Goal: Information Seeking & Learning: Learn about a topic

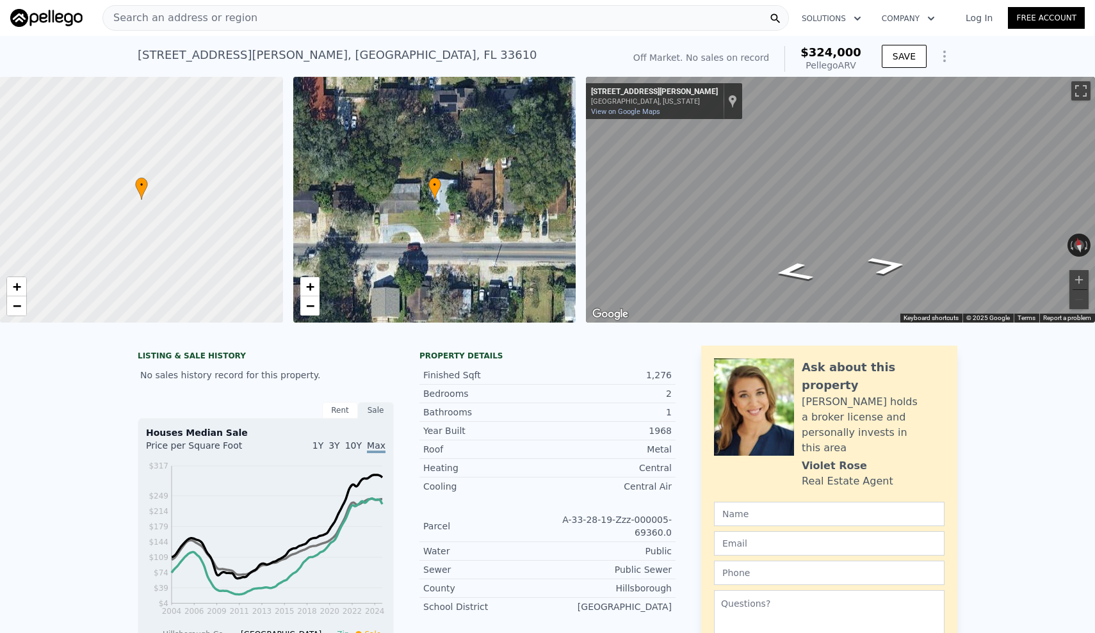
click at [341, 16] on div "Search an address or region" at bounding box center [445, 18] width 686 height 26
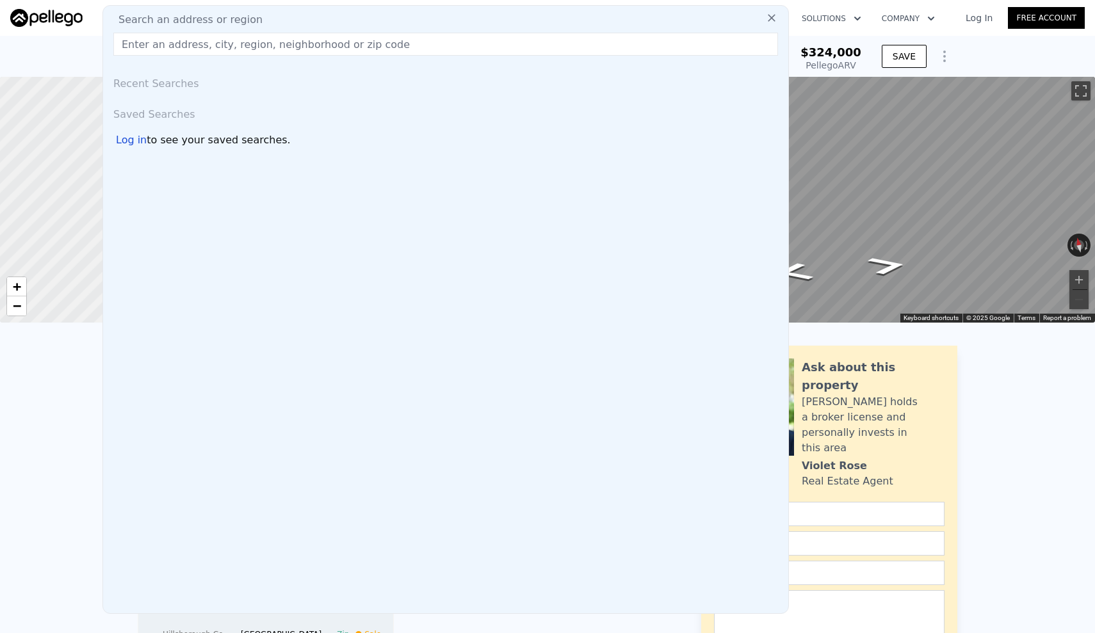
click at [355, 48] on input "text" at bounding box center [445, 44] width 665 height 23
paste input "[STREET_ADDRESS][DATE]"
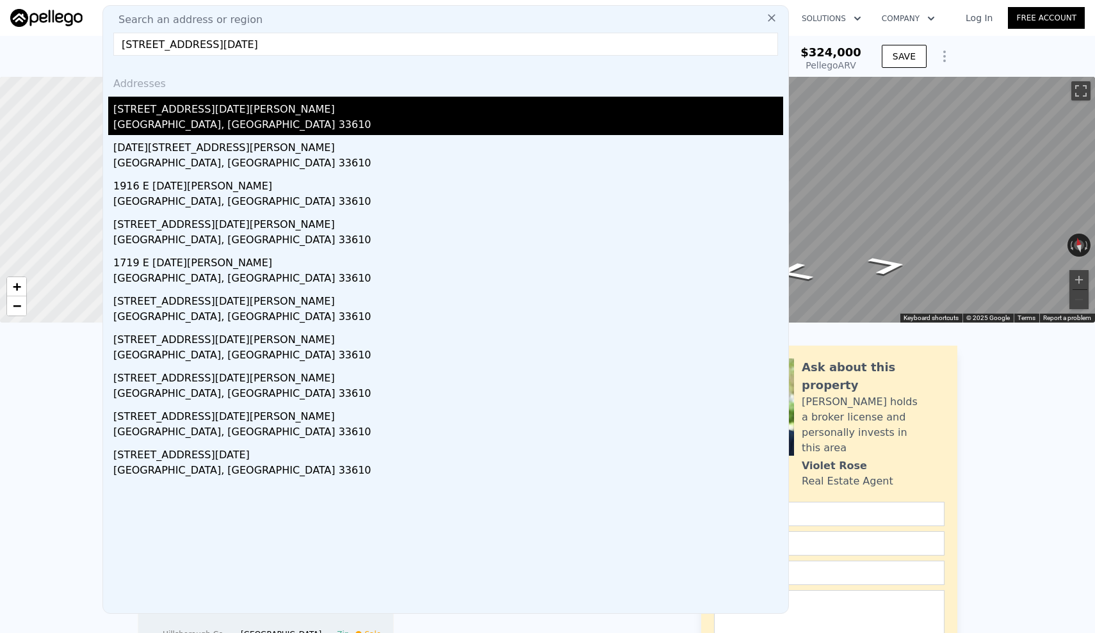
type input "[STREET_ADDRESS][DATE]"
click at [160, 118] on div "[GEOGRAPHIC_DATA], [GEOGRAPHIC_DATA] 33610" at bounding box center [448, 126] width 670 height 18
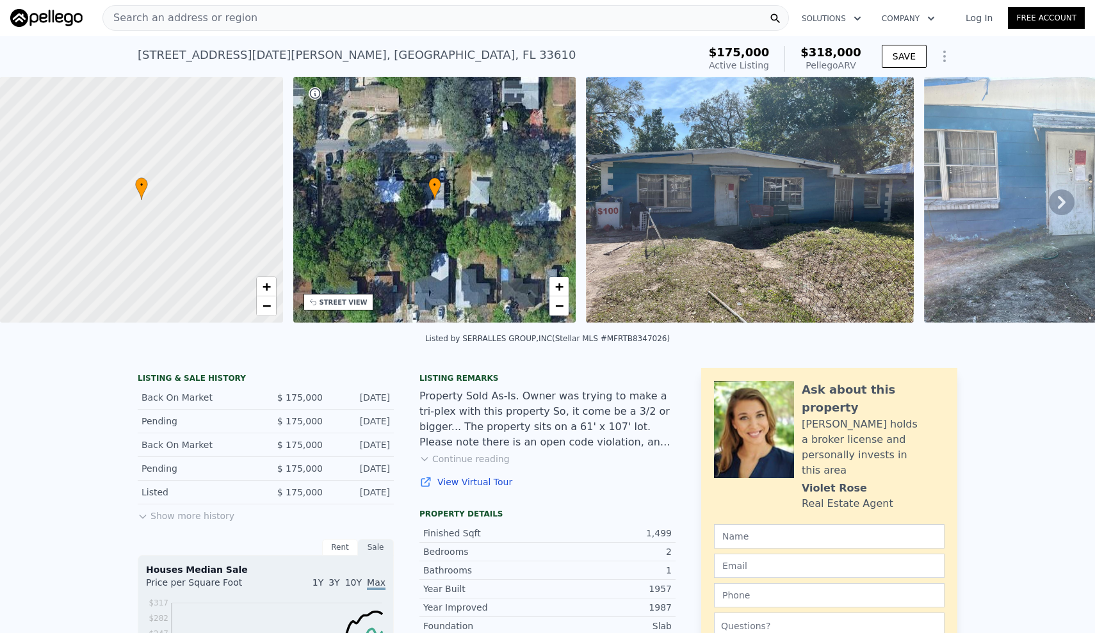
click at [1061, 195] on icon at bounding box center [1062, 203] width 26 height 26
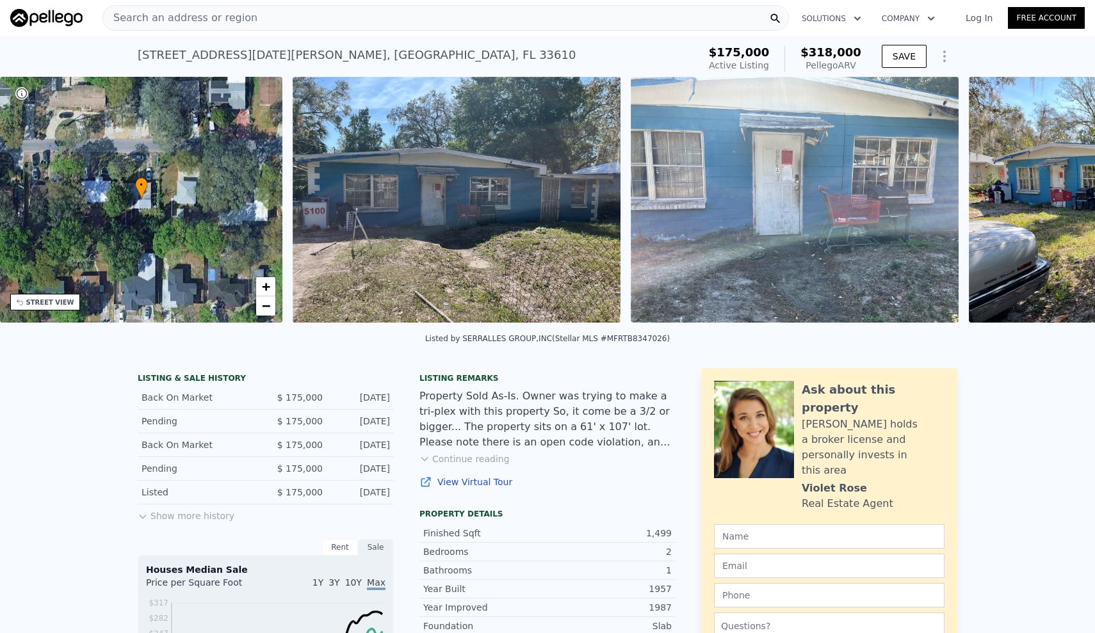
click at [1061, 195] on div "• + − • + − STREET VIEW ← Move left → Move right ↑ Move up ↓ Move down + Zoom i…" at bounding box center [547, 202] width 1095 height 250
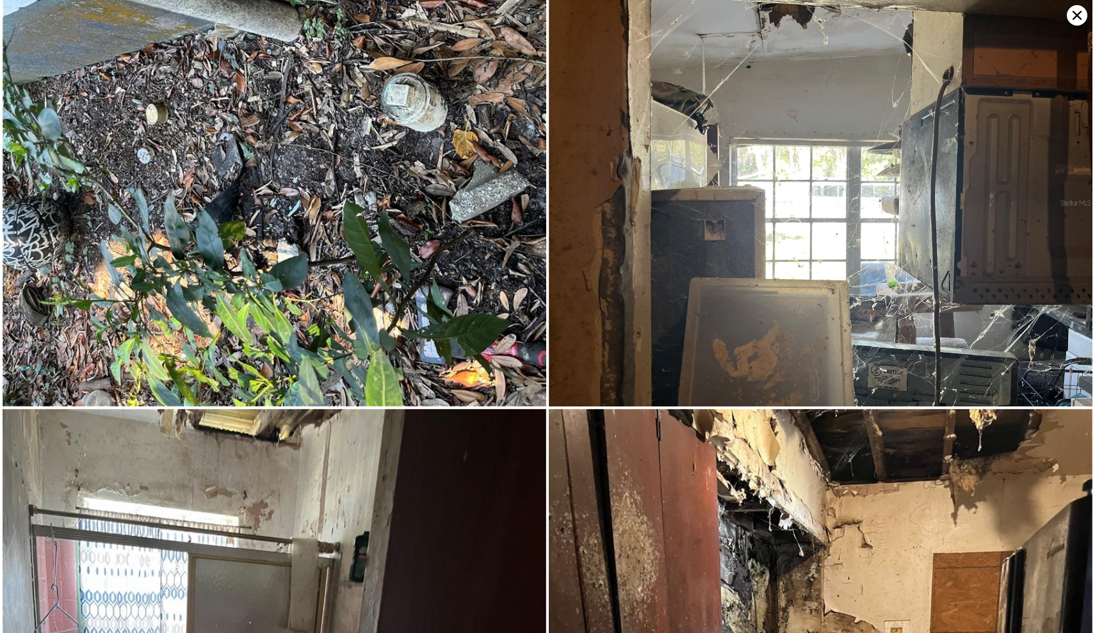
scroll to position [3599, 0]
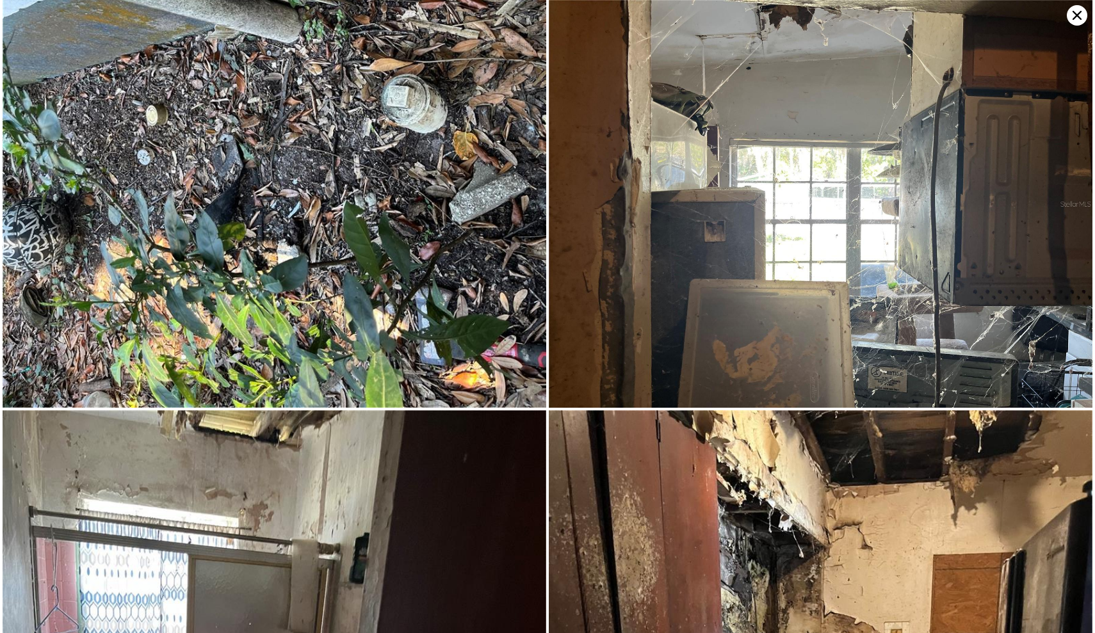
click at [1076, 20] on icon at bounding box center [1077, 15] width 20 height 20
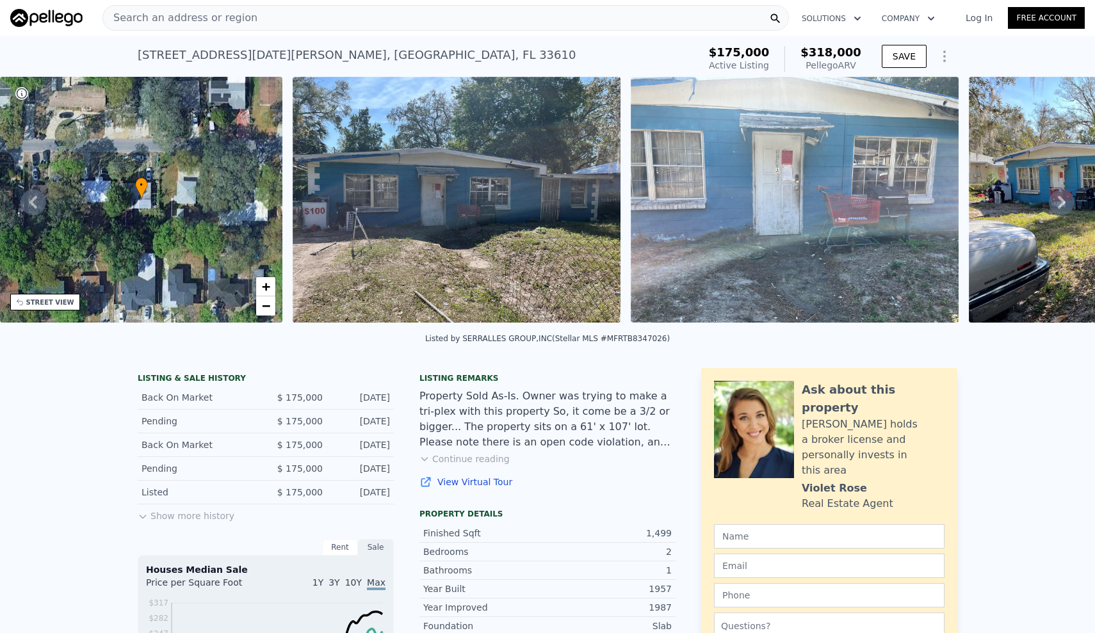
scroll to position [0, 0]
click at [377, 19] on div "Search an address or region" at bounding box center [445, 18] width 686 height 26
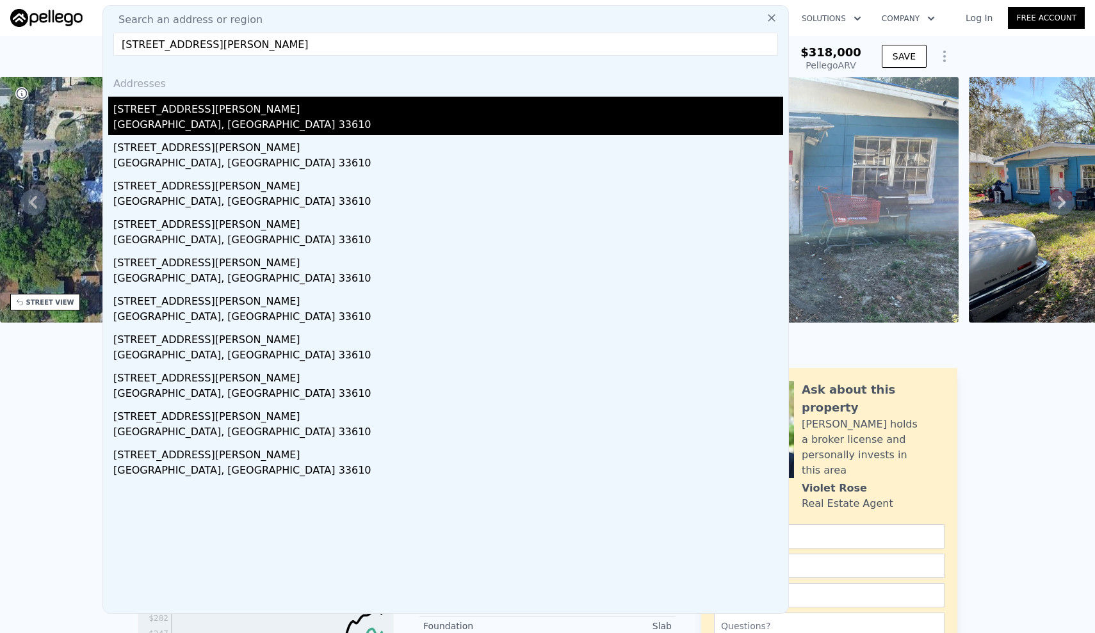
type input "[STREET_ADDRESS][PERSON_NAME]"
click at [172, 117] on div "[STREET_ADDRESS][PERSON_NAME]" at bounding box center [448, 107] width 670 height 20
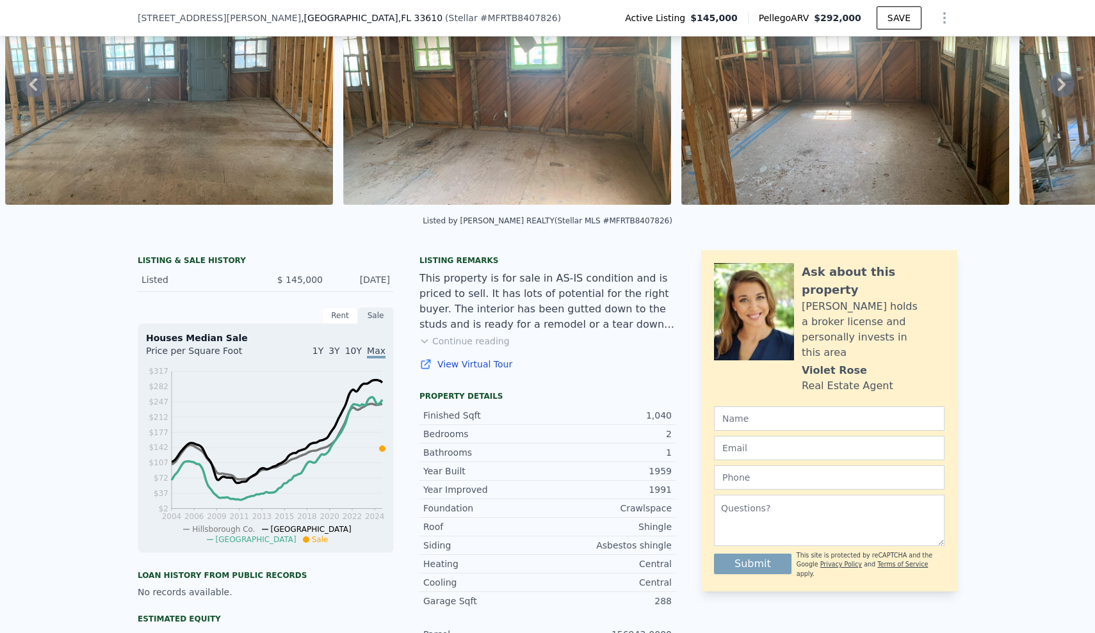
scroll to position [106, 0]
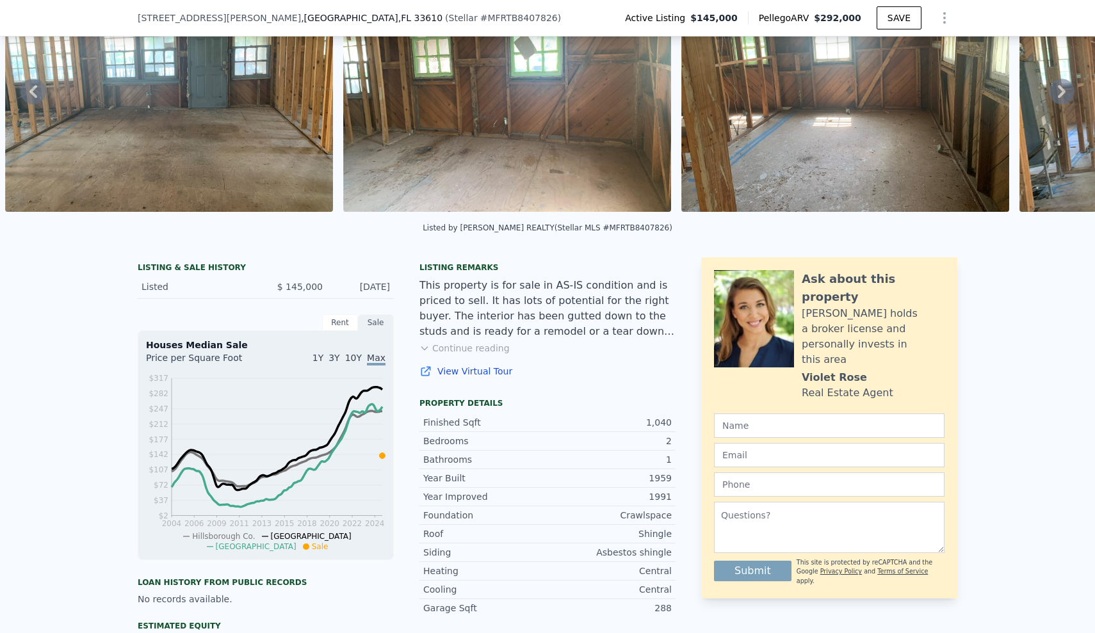
click at [482, 350] on button "Continue reading" at bounding box center [464, 348] width 90 height 13
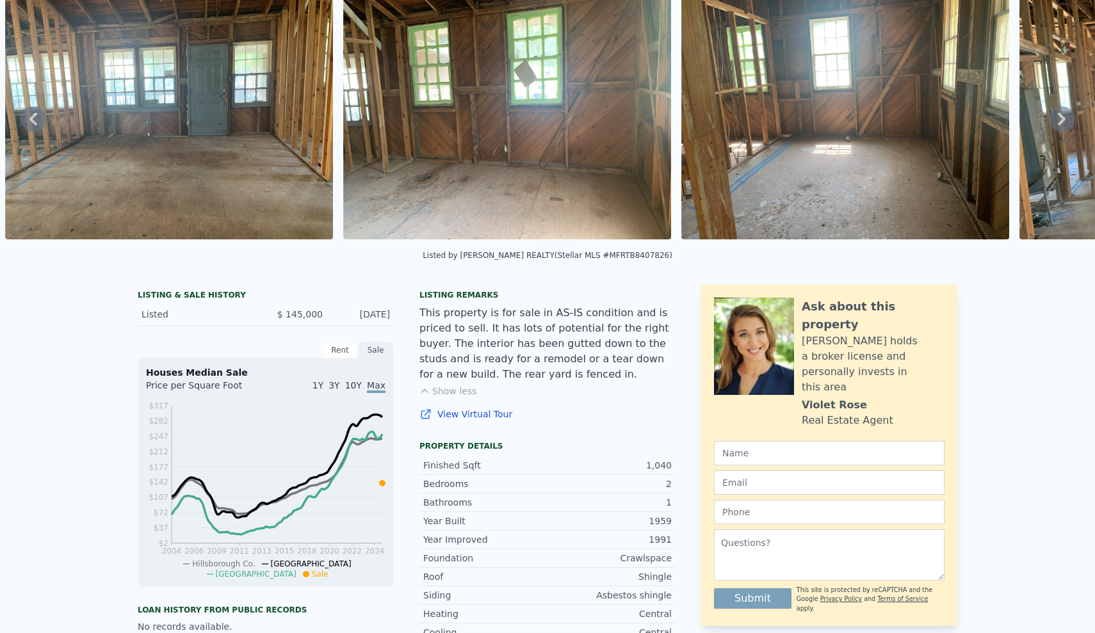
scroll to position [0, 0]
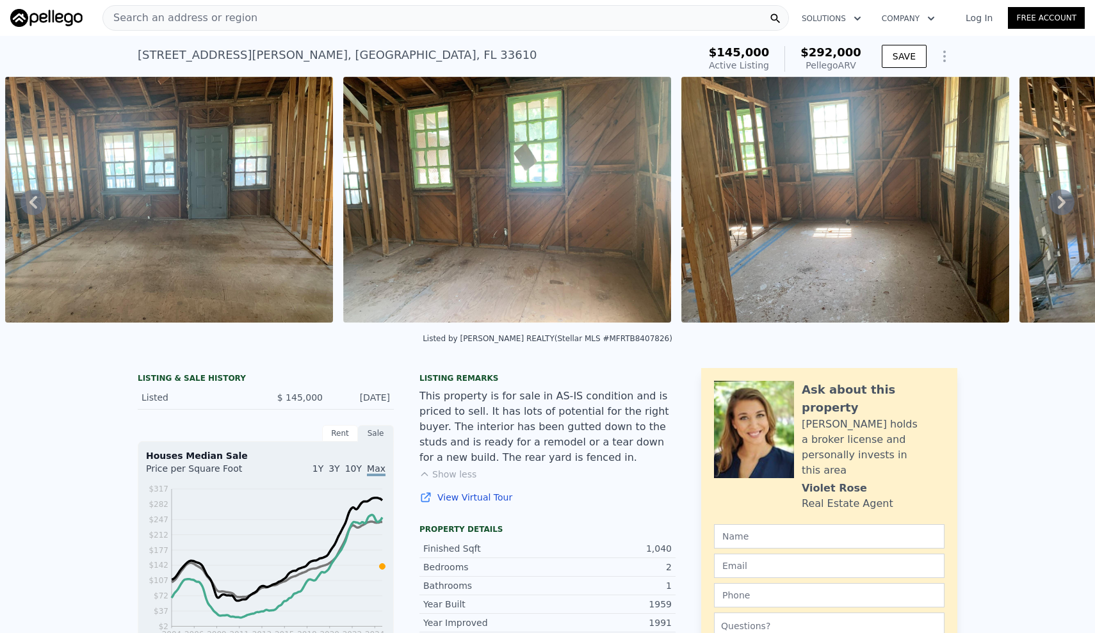
click at [1061, 206] on icon at bounding box center [1062, 203] width 26 height 26
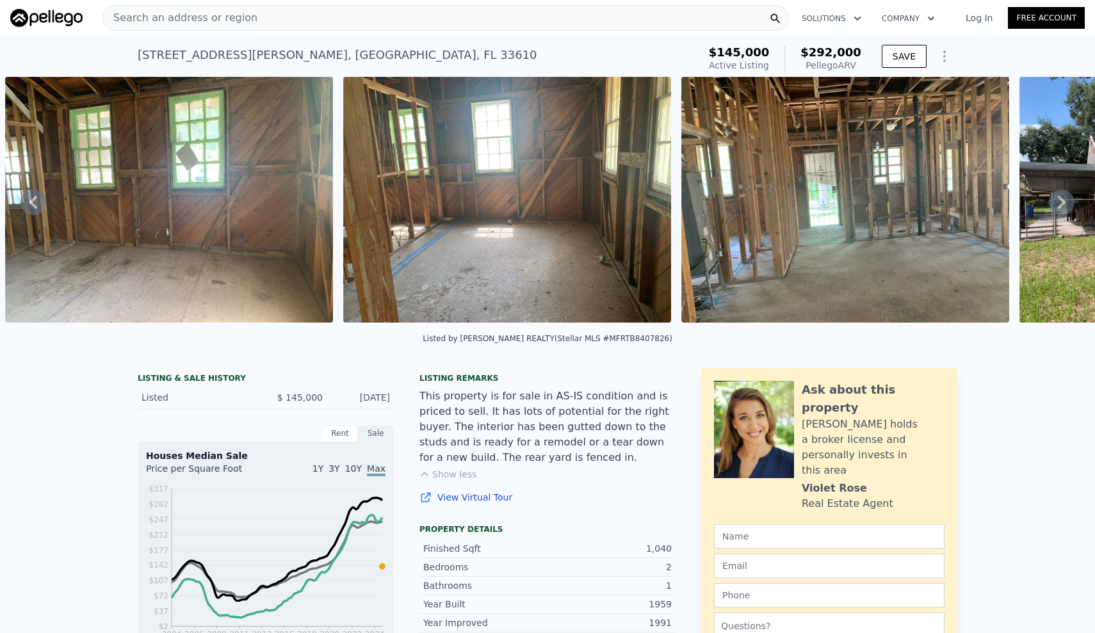
click at [1061, 206] on icon at bounding box center [1062, 202] width 8 height 13
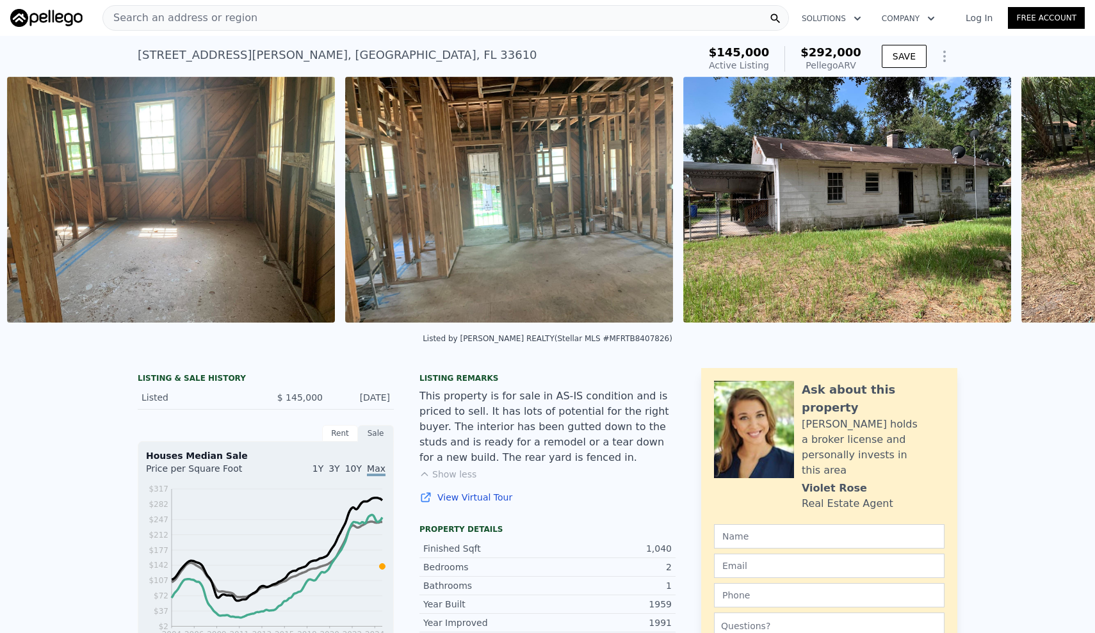
scroll to position [0, 1600]
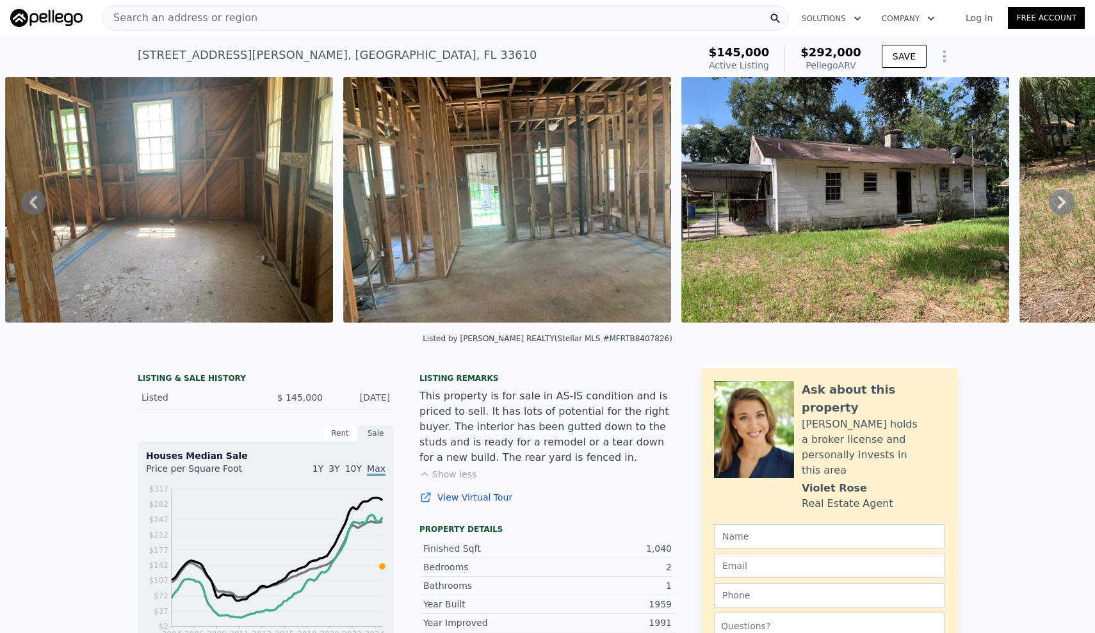
click at [1061, 206] on icon at bounding box center [1062, 202] width 8 height 13
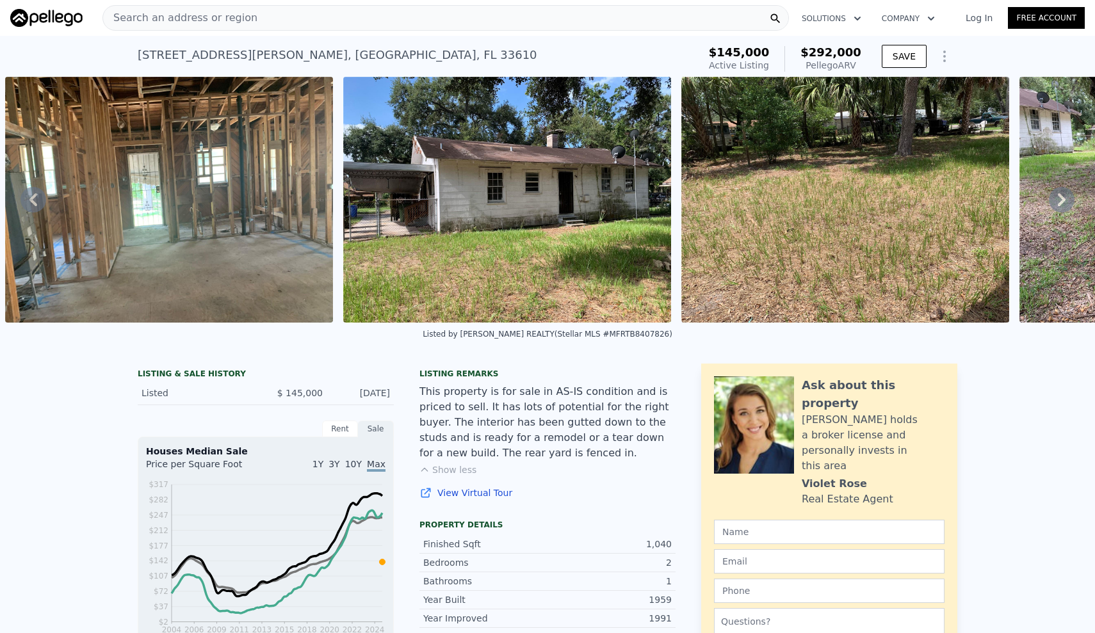
click at [1061, 206] on icon at bounding box center [1062, 200] width 26 height 26
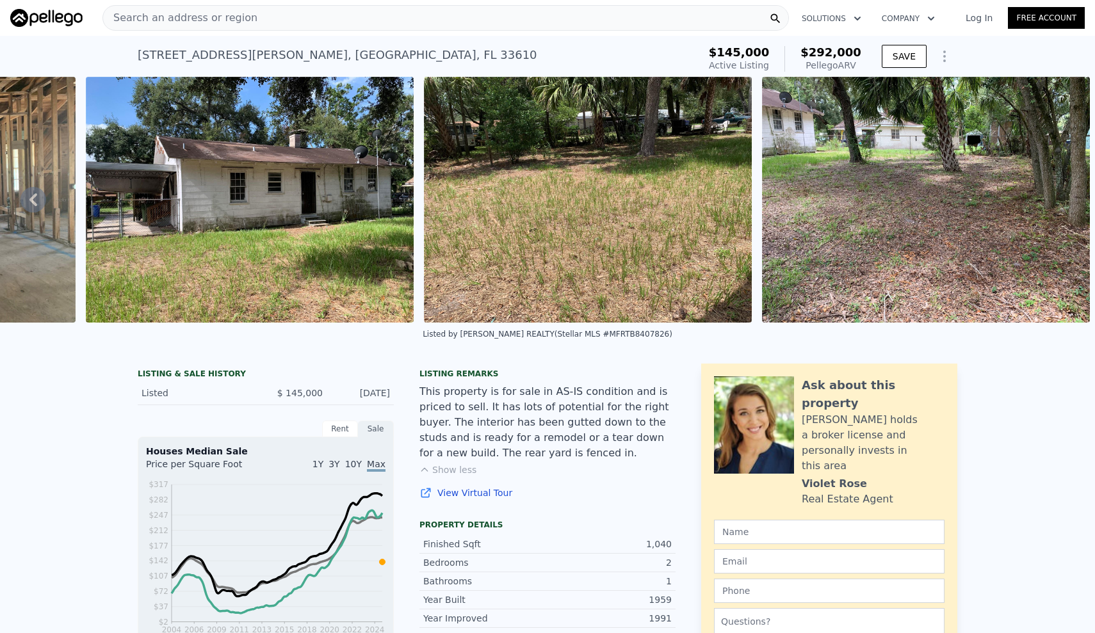
click at [1061, 206] on img at bounding box center [926, 200] width 328 height 246
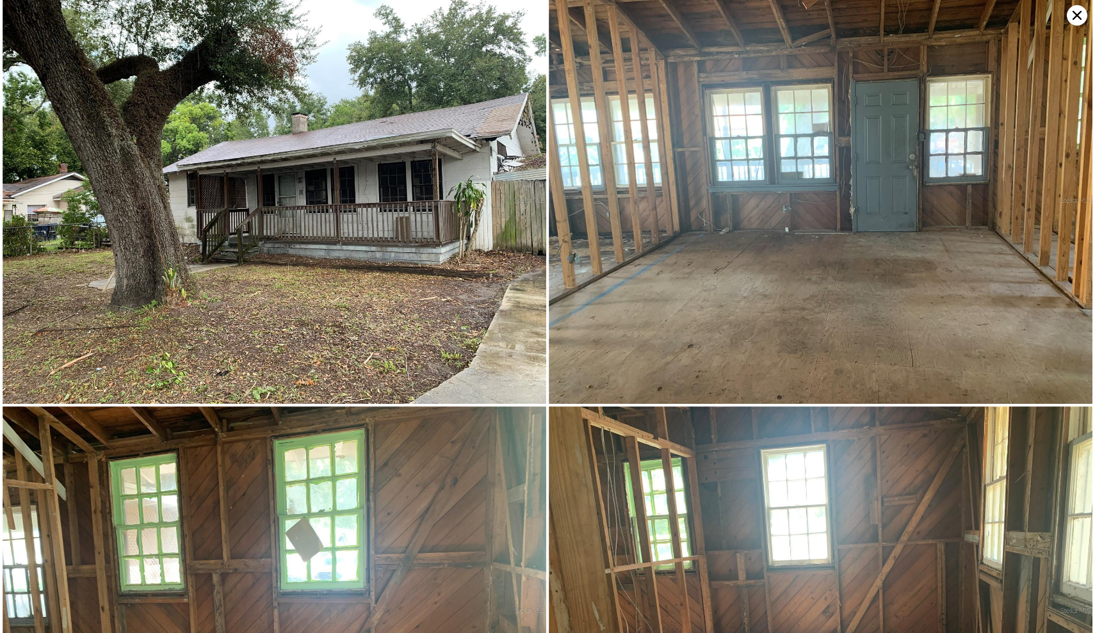
scroll to position [0, 0]
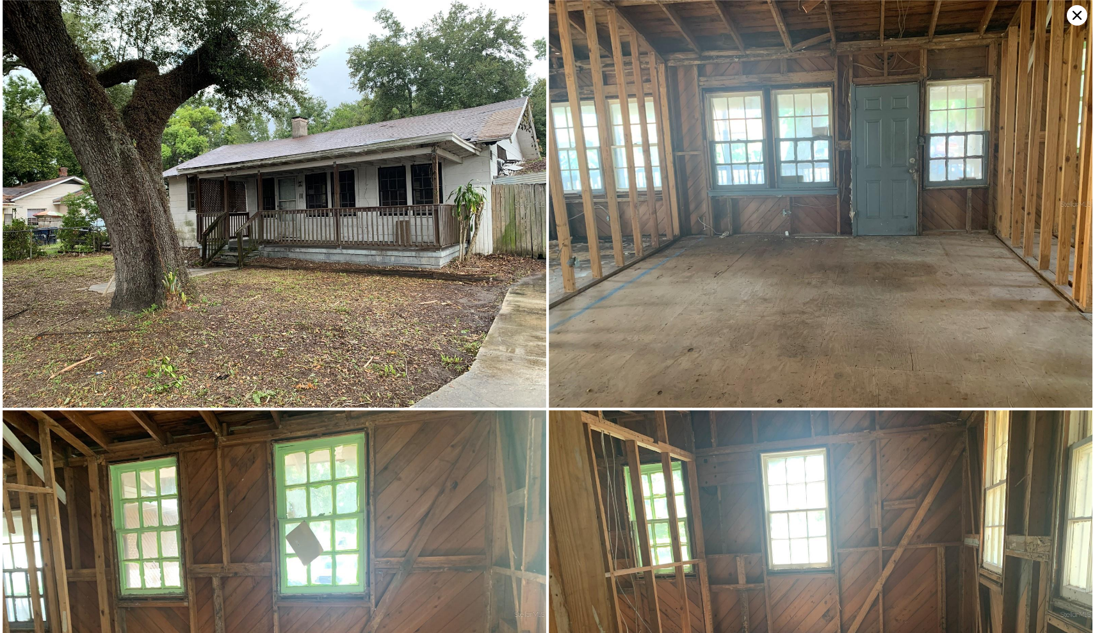
click at [1079, 16] on icon at bounding box center [1077, 15] width 20 height 20
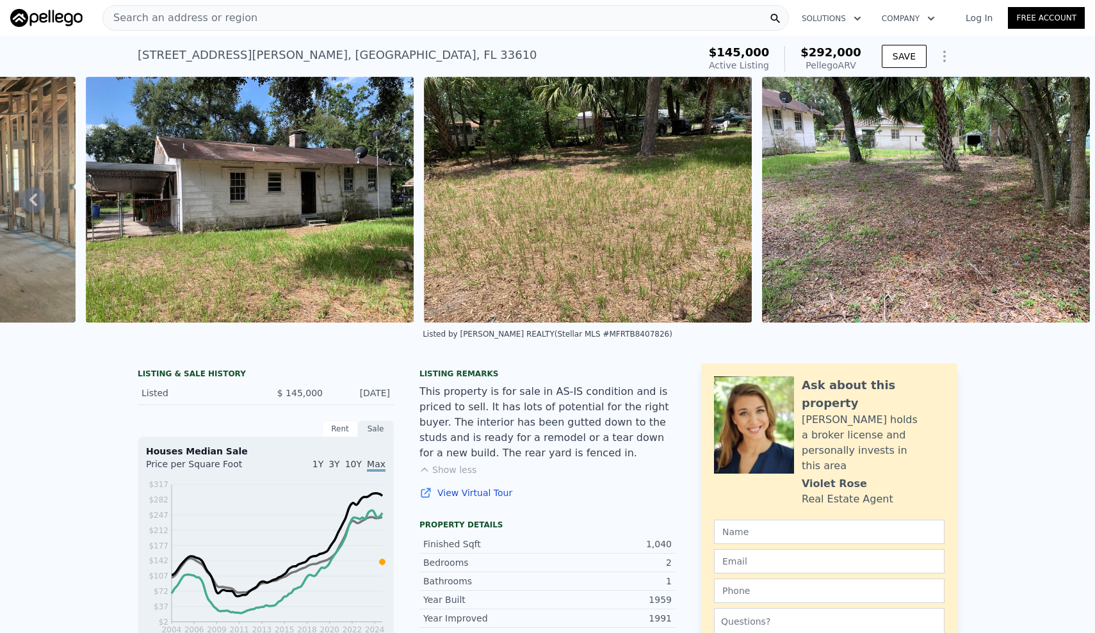
click at [372, 15] on div "Search an address or region" at bounding box center [445, 18] width 686 height 26
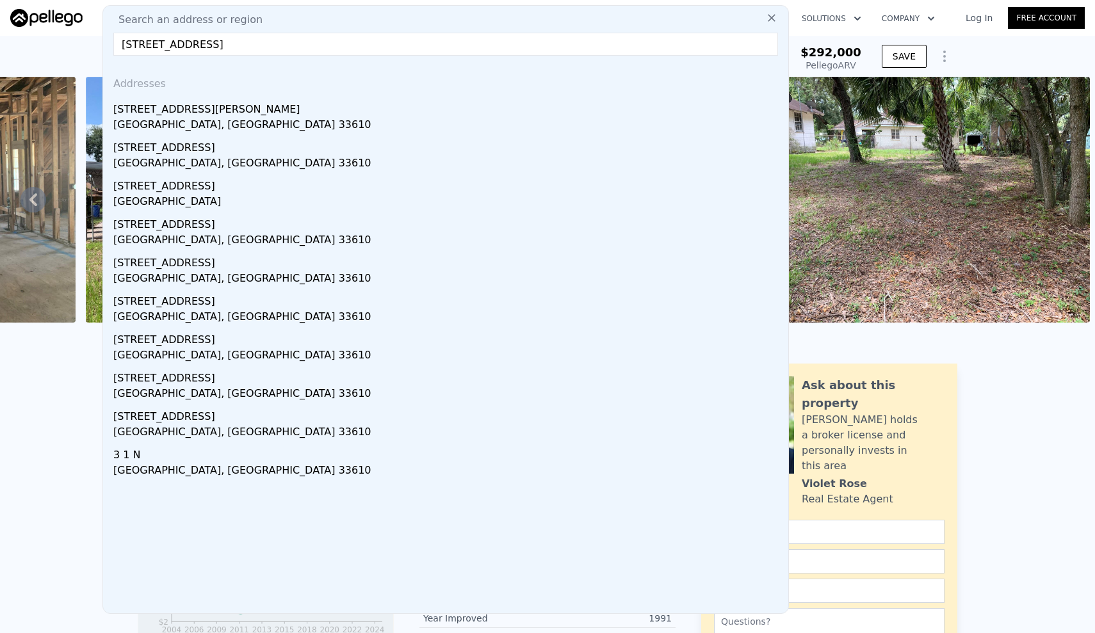
click at [282, 49] on input "[STREET_ADDRESS]" at bounding box center [445, 44] width 665 height 23
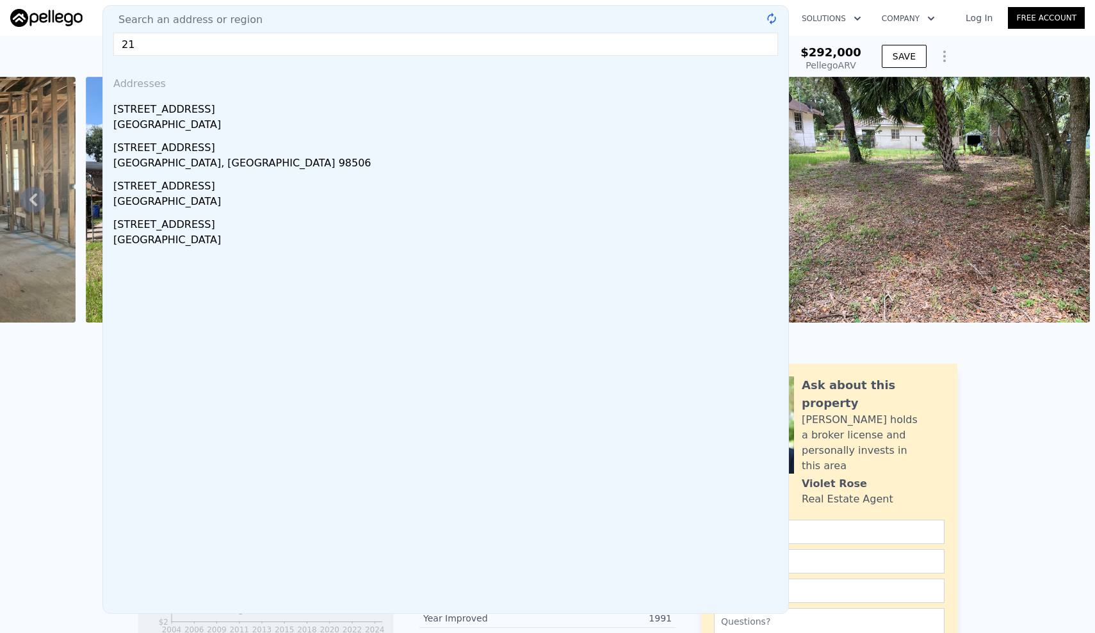
type input "2"
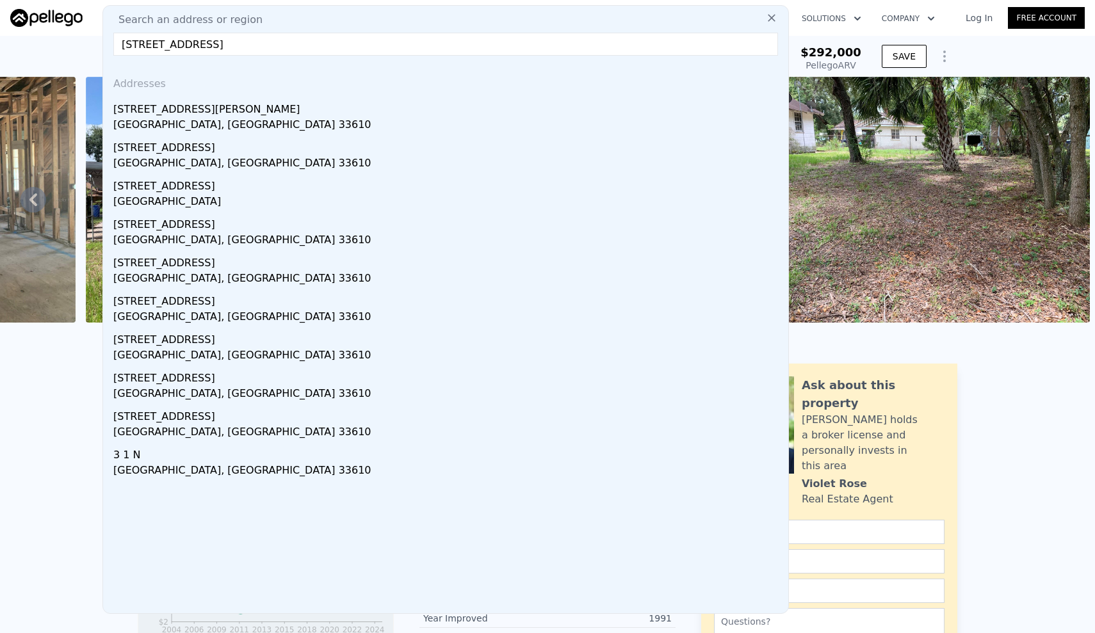
drag, startPoint x: 187, startPoint y: 44, endPoint x: 325, endPoint y: 45, distance: 138.3
click at [326, 45] on input "[STREET_ADDRESS]" at bounding box center [445, 44] width 665 height 23
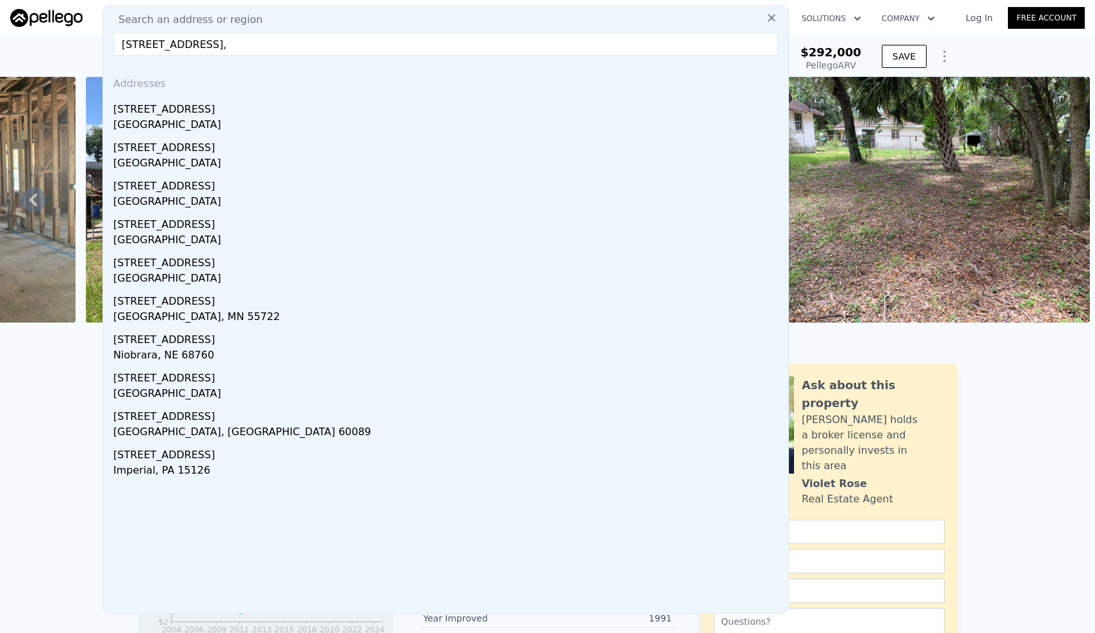
click at [597, 49] on input "[STREET_ADDRESS]," at bounding box center [445, 44] width 665 height 23
paste input "[STREET_ADDRESS]"
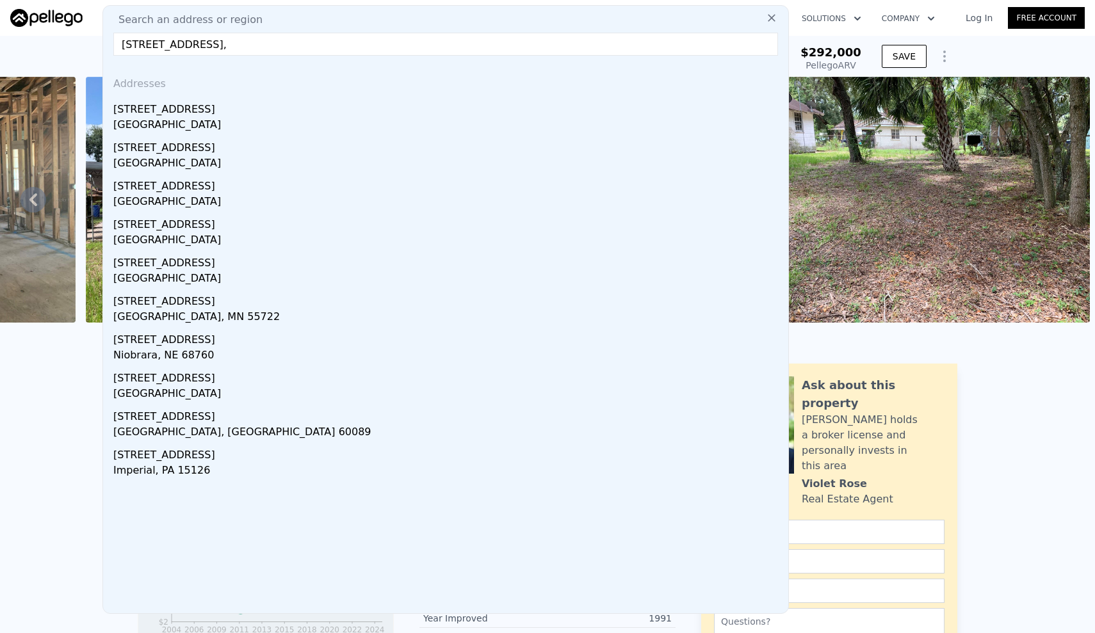
type input "[STREET_ADDRESS]"
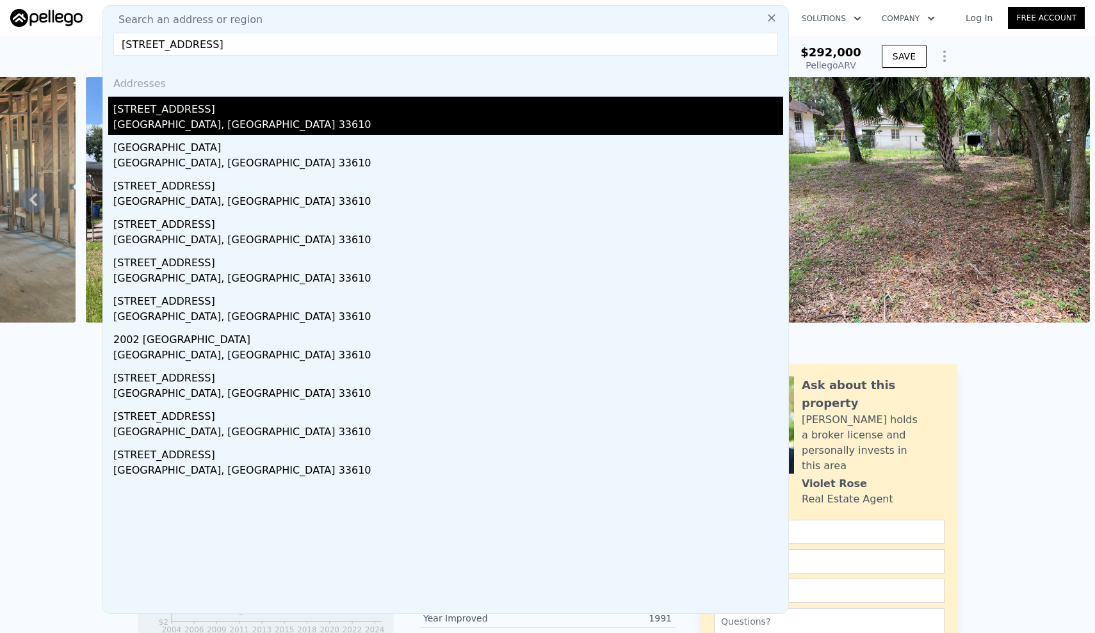
click at [175, 124] on div "[GEOGRAPHIC_DATA], [GEOGRAPHIC_DATA] 33610" at bounding box center [448, 126] width 670 height 18
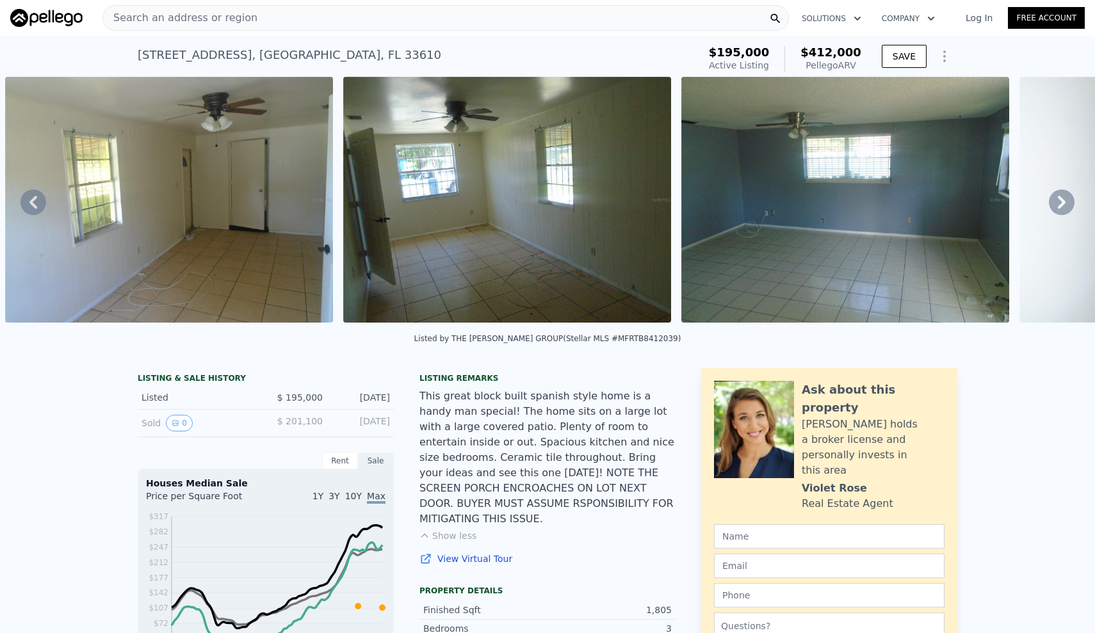
click at [1065, 198] on icon at bounding box center [1062, 203] width 26 height 26
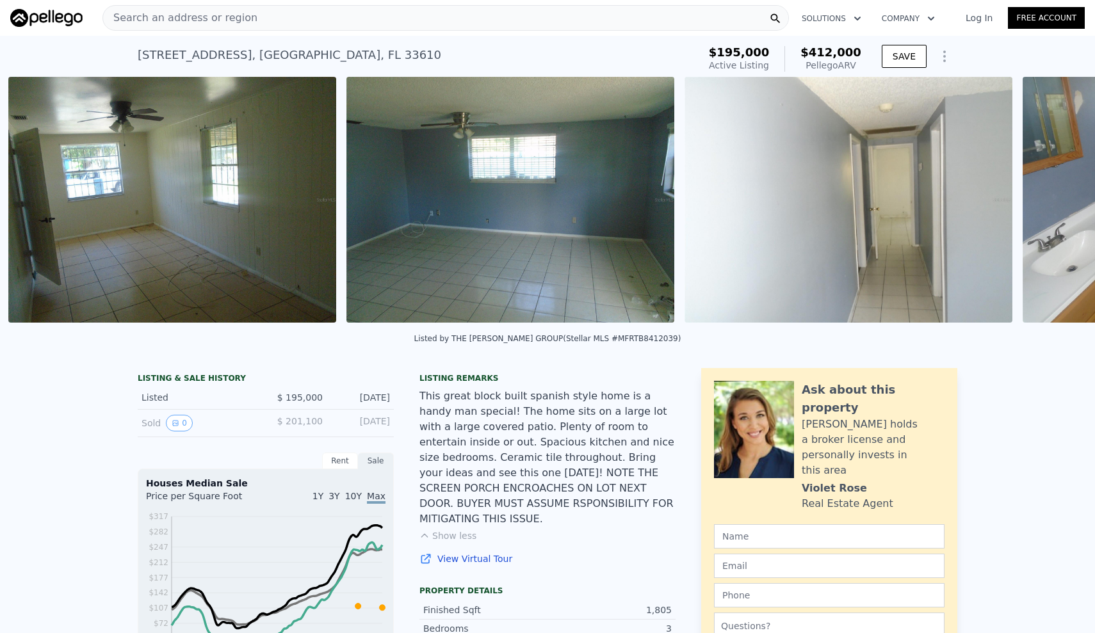
scroll to position [0, 2389]
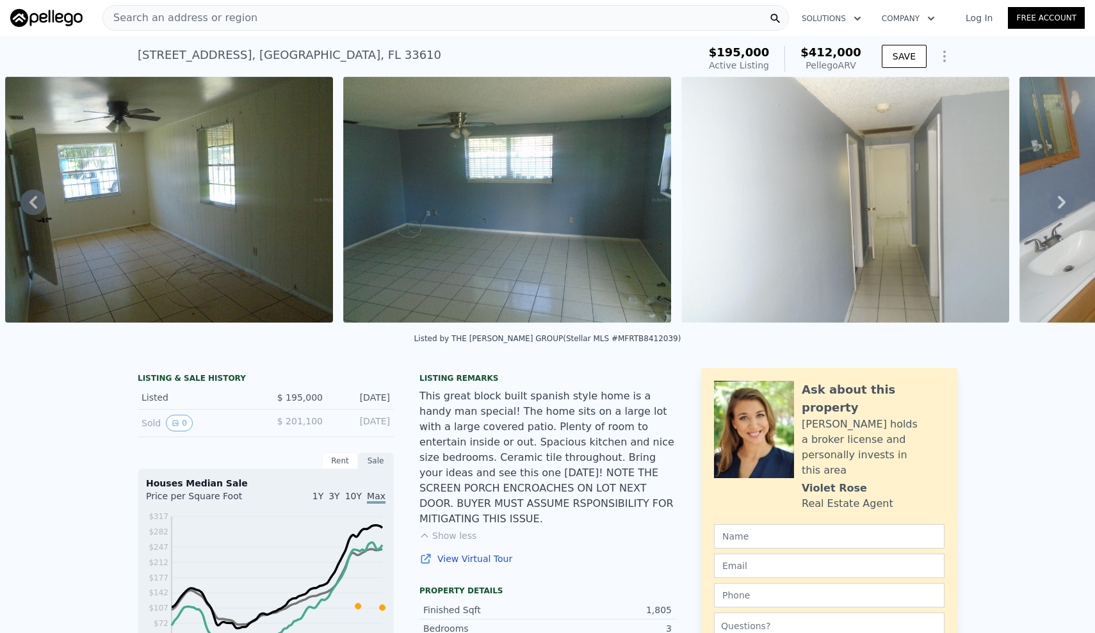
click at [1063, 210] on icon at bounding box center [1062, 203] width 26 height 26
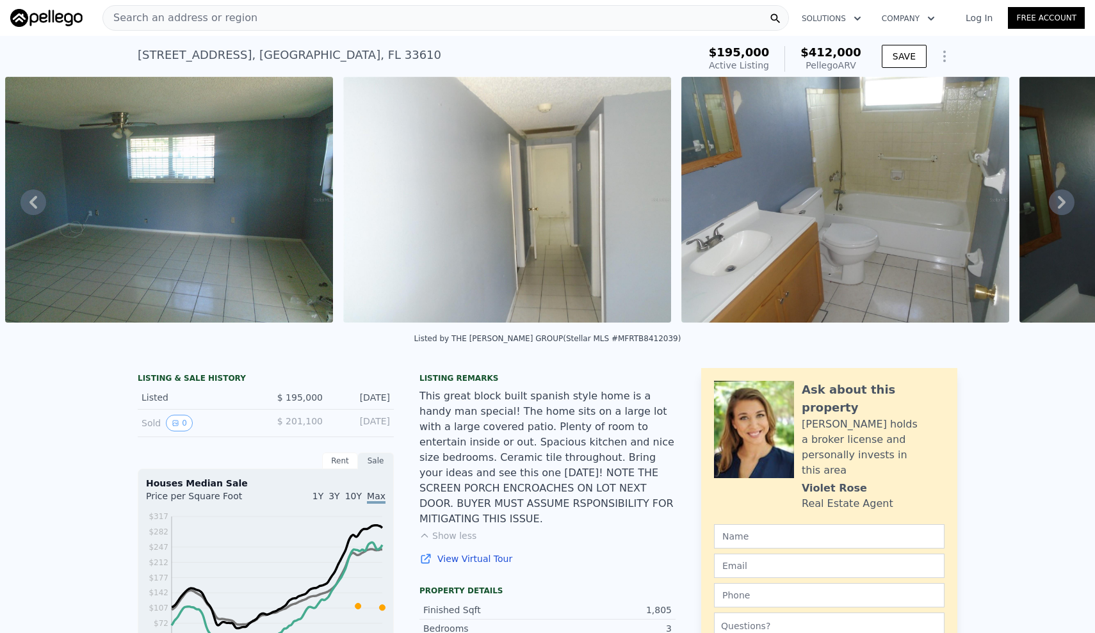
click at [1063, 209] on icon at bounding box center [1062, 203] width 26 height 26
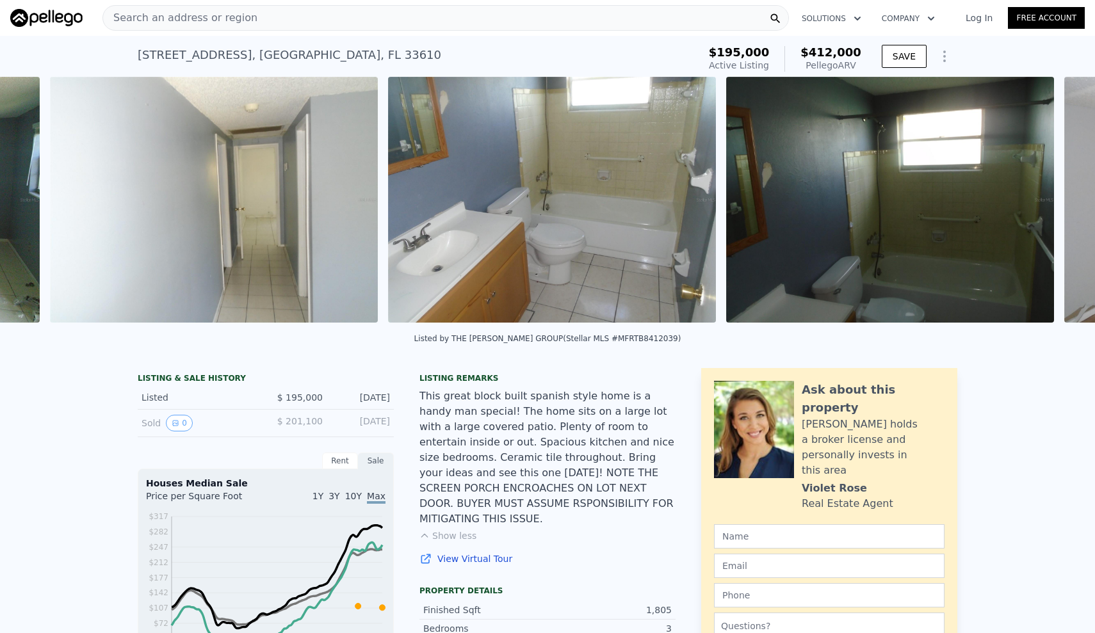
scroll to position [0, 3065]
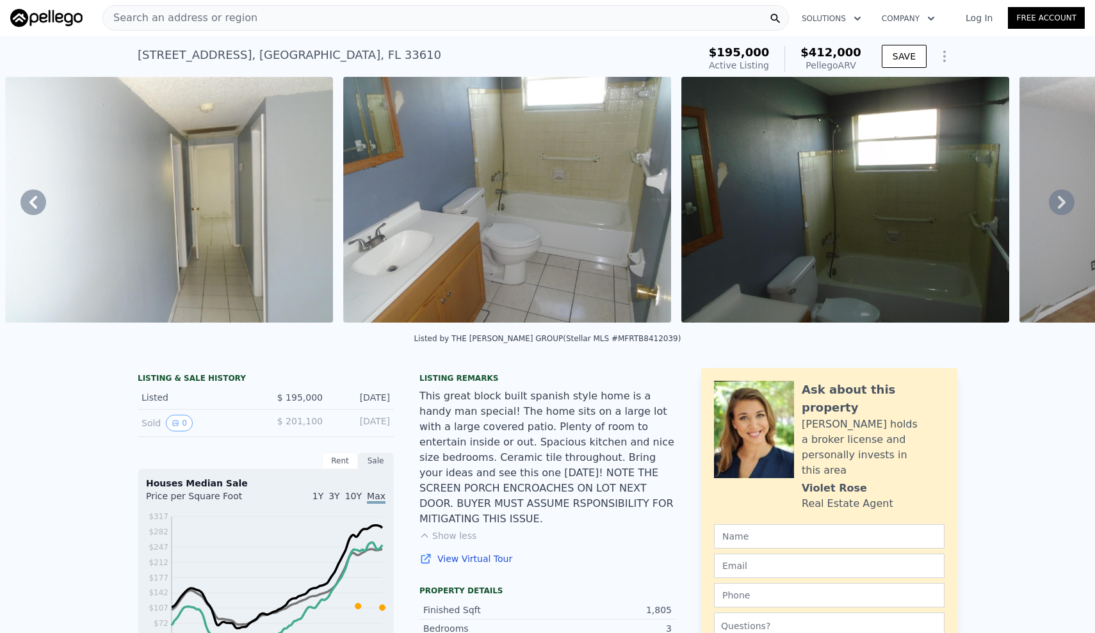
click at [1065, 204] on icon at bounding box center [1062, 203] width 26 height 26
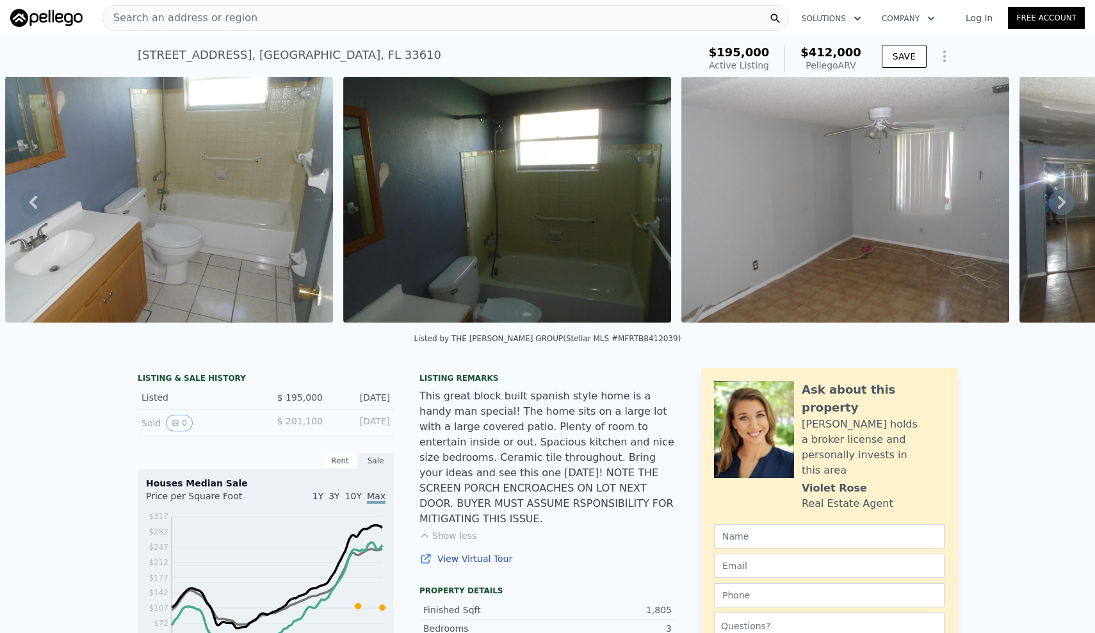
click at [1065, 204] on icon at bounding box center [1062, 203] width 26 height 26
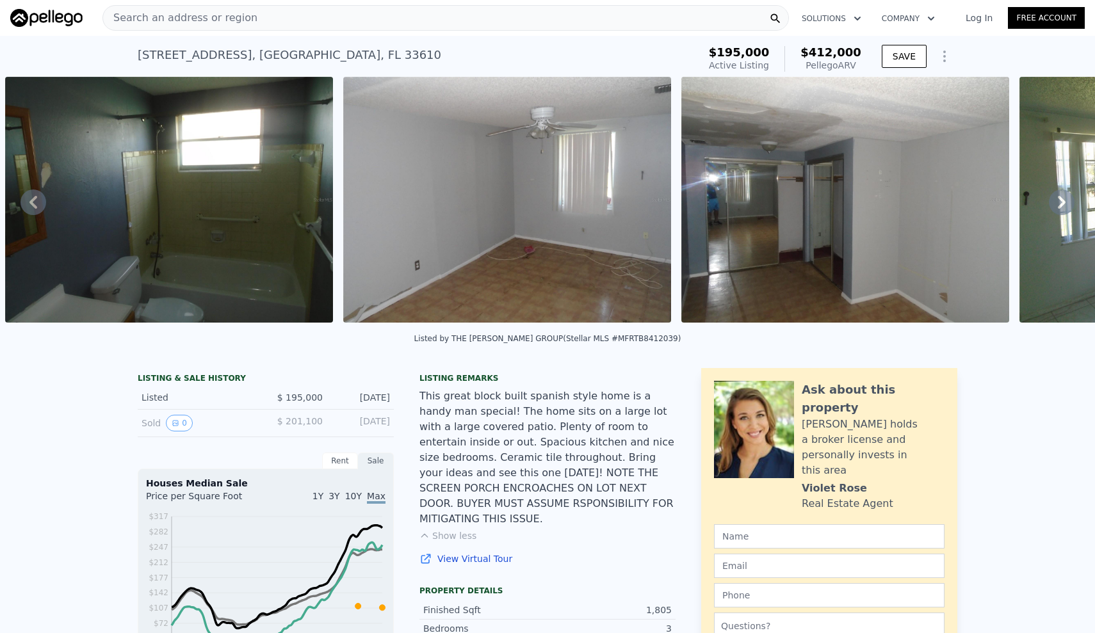
click at [1060, 207] on icon at bounding box center [1062, 202] width 8 height 13
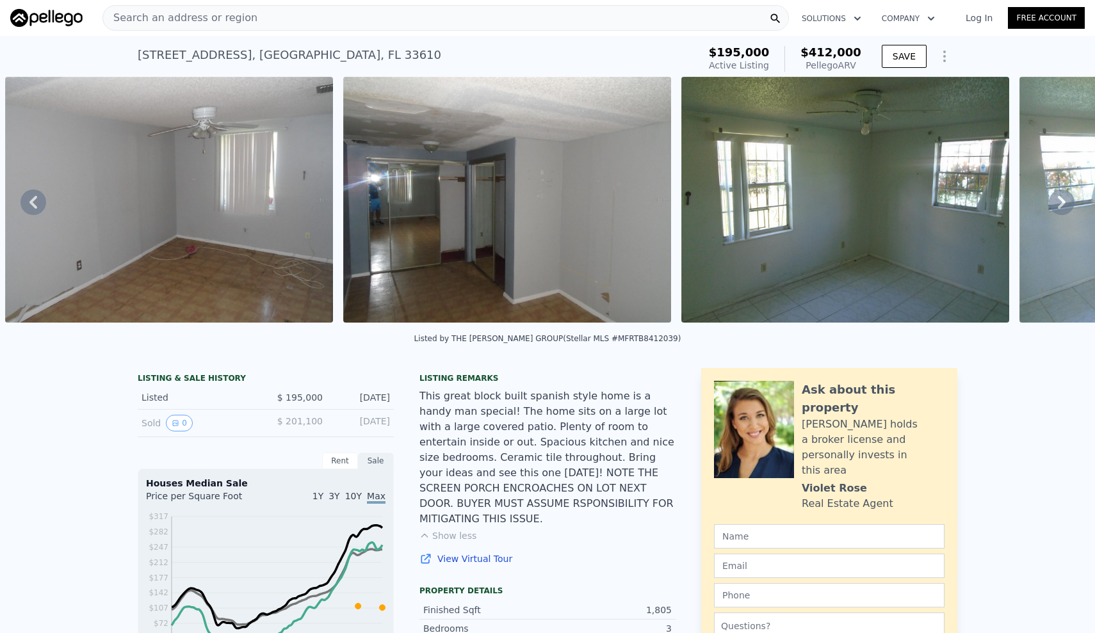
scroll to position [0, 0]
click at [433, 12] on div "Search an address or region" at bounding box center [445, 18] width 686 height 26
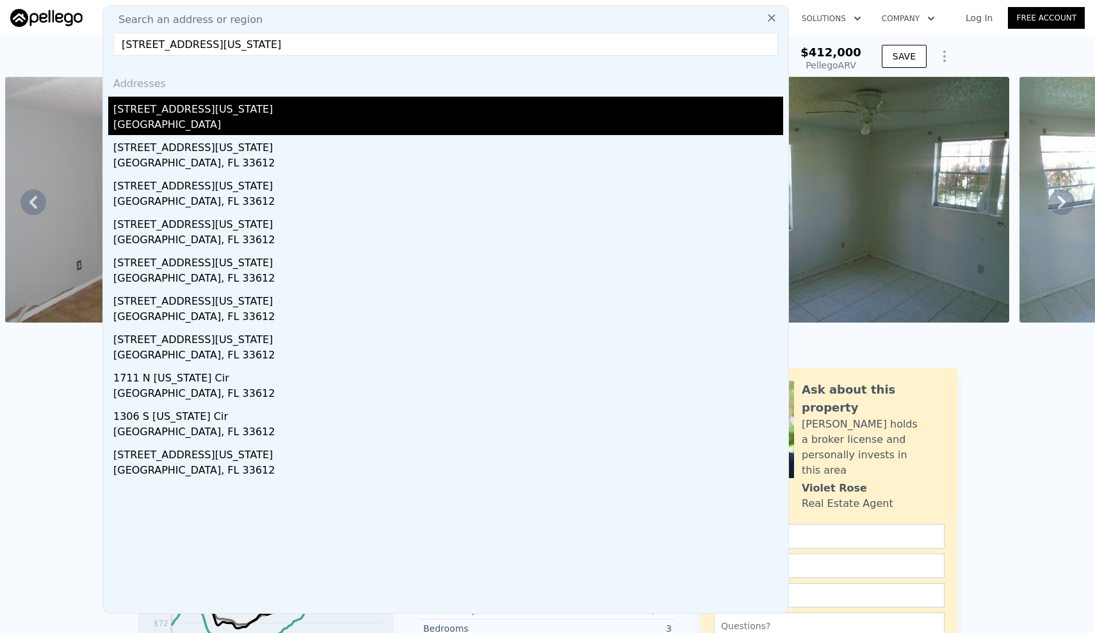
type input "[STREET_ADDRESS][US_STATE]"
click at [213, 109] on div "[STREET_ADDRESS][US_STATE]" at bounding box center [448, 107] width 670 height 20
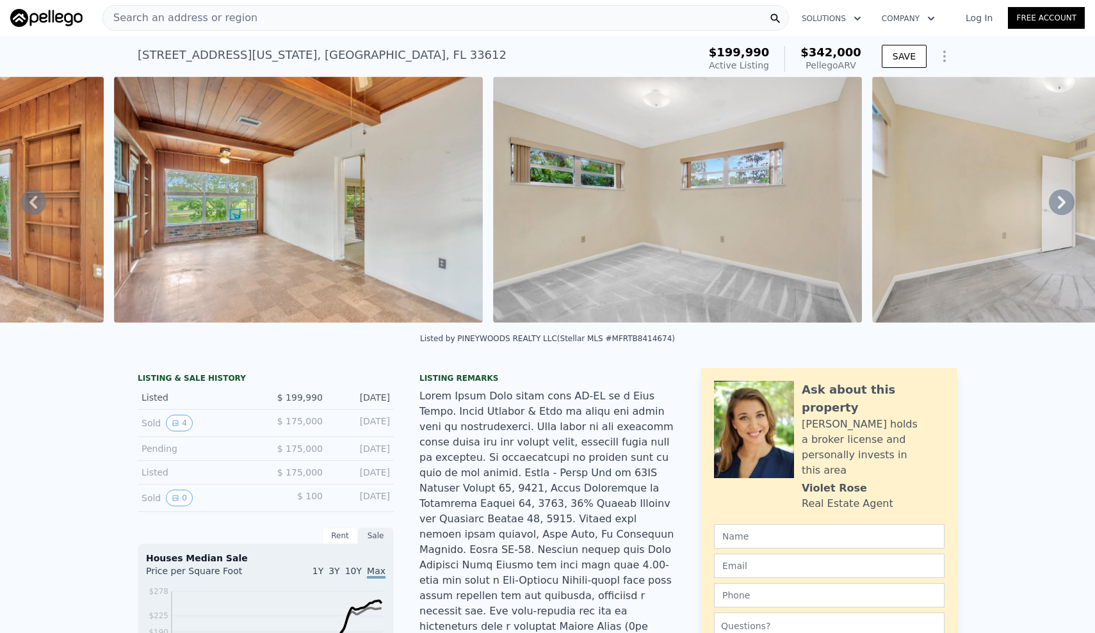
click at [248, 21] on div "Search an address or region" at bounding box center [445, 18] width 686 height 26
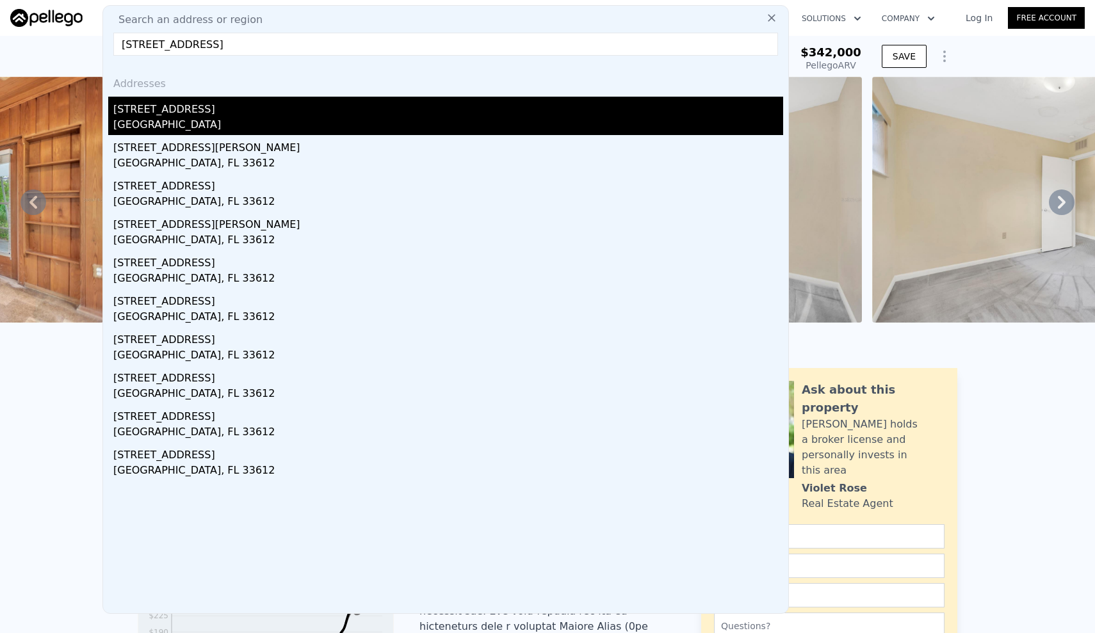
type input "[STREET_ADDRESS]"
click at [214, 111] on div "[STREET_ADDRESS]" at bounding box center [448, 107] width 670 height 20
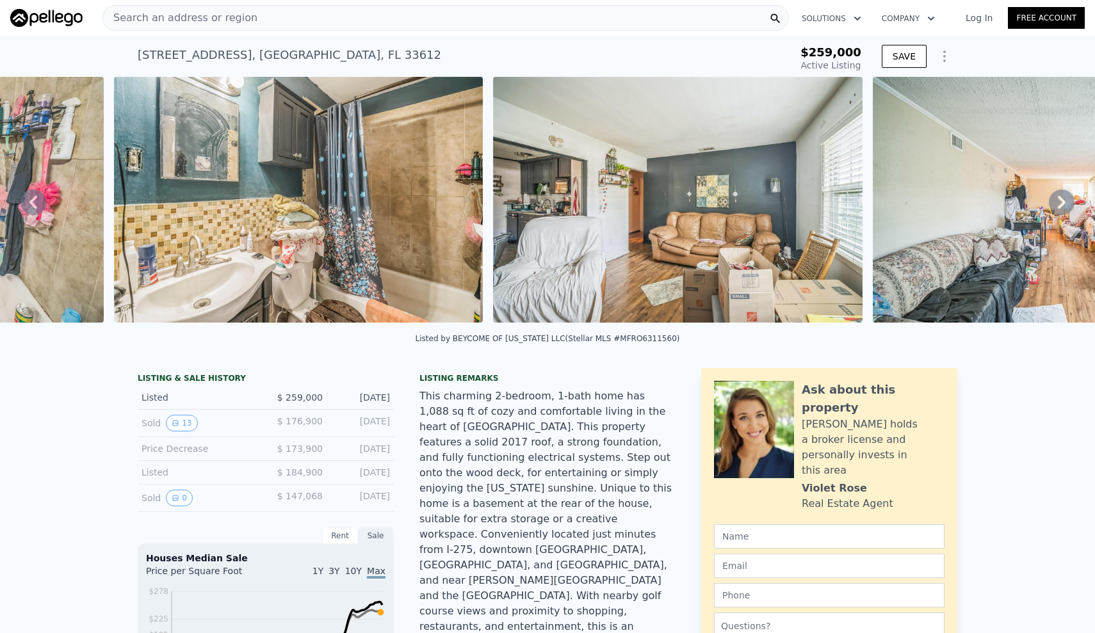
click at [368, 12] on div "Search an address or region" at bounding box center [445, 18] width 686 height 26
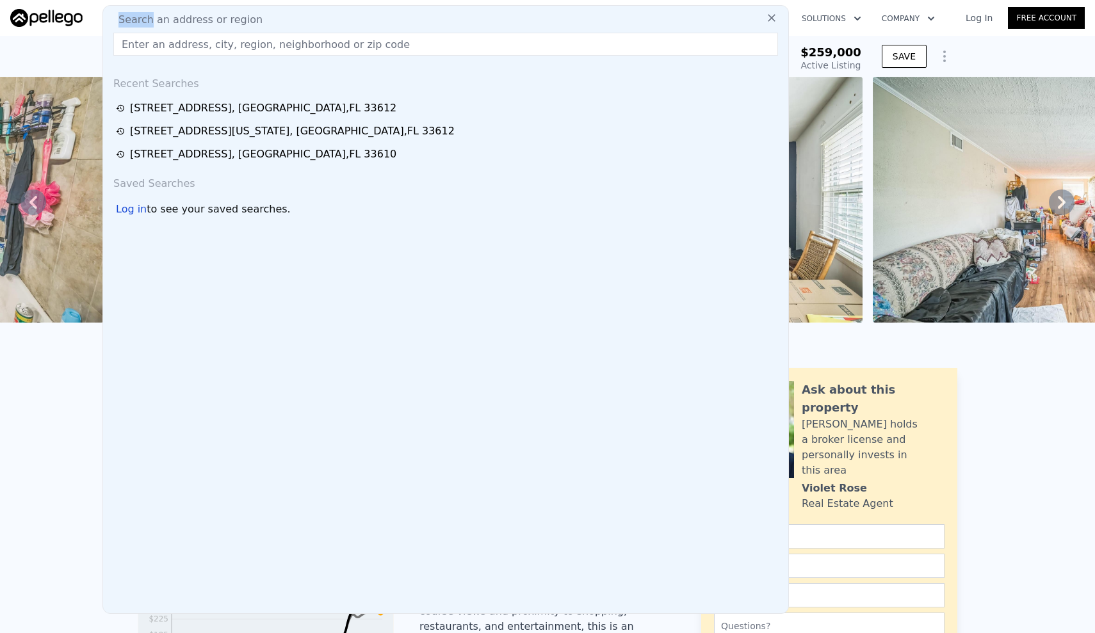
click at [368, 12] on div "Search an address or region Recent Searches [STREET_ADDRESS] [STREET_ADDRESS][U…" at bounding box center [445, 309] width 686 height 609
click at [357, 45] on input "text" at bounding box center [445, 44] width 665 height 23
paste input "[STREET_ADDRESS][PERSON_NAME]"
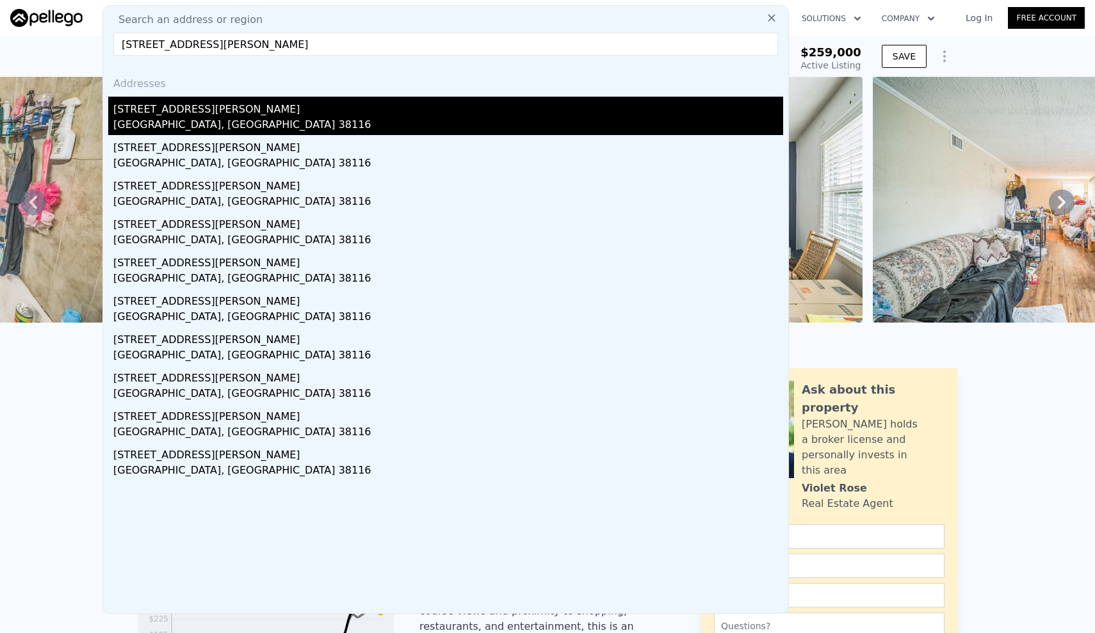
type input "[STREET_ADDRESS][PERSON_NAME]"
click at [188, 108] on div "[STREET_ADDRESS][PERSON_NAME]" at bounding box center [448, 107] width 670 height 20
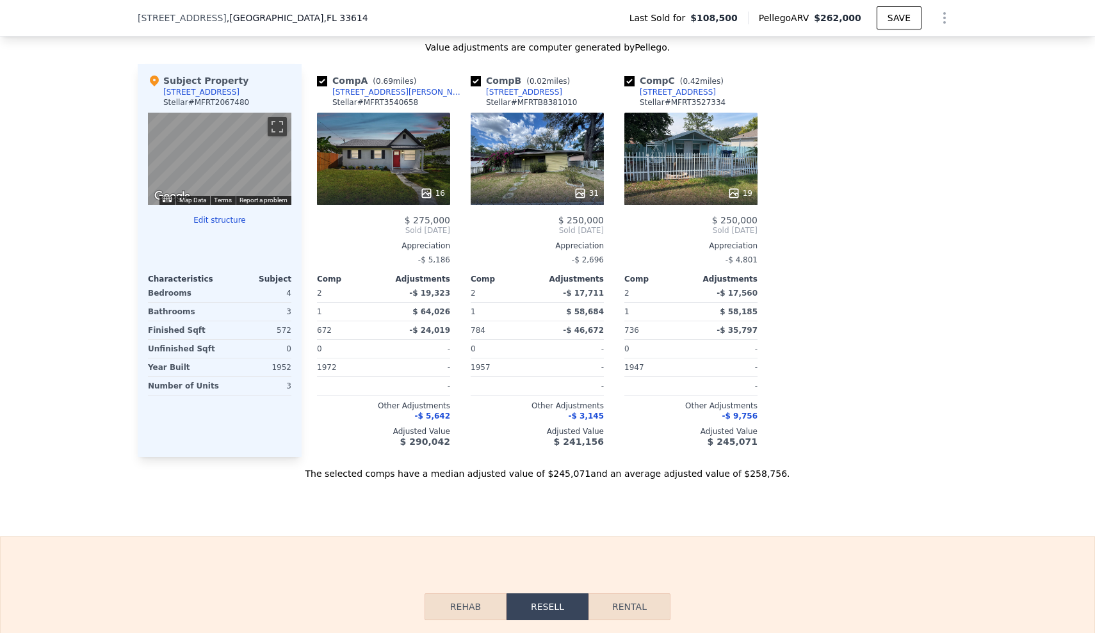
scroll to position [1109, 0]
